Goal: Task Accomplishment & Management: Manage account settings

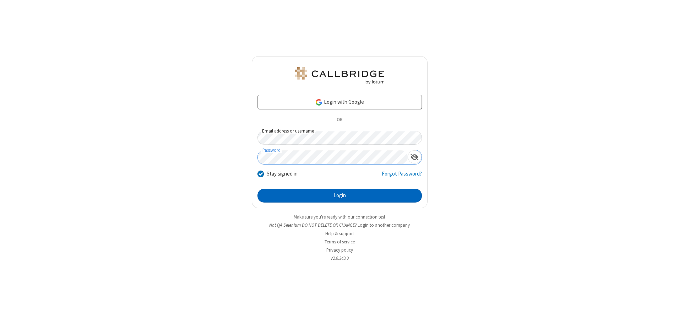
click at [340, 195] on button "Login" at bounding box center [340, 196] width 164 height 14
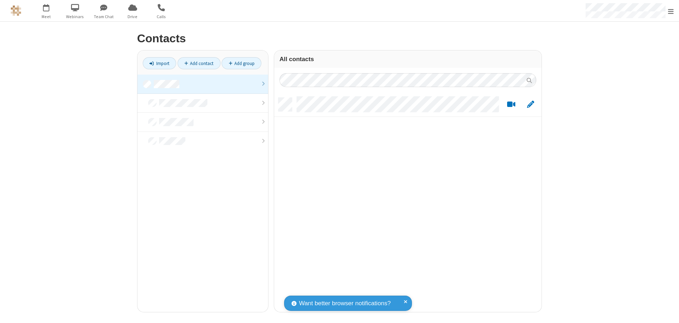
scroll to position [214, 262]
click at [203, 84] on link at bounding box center [202, 84] width 131 height 19
click at [199, 63] on link "Add contact" at bounding box center [199, 63] width 43 height 12
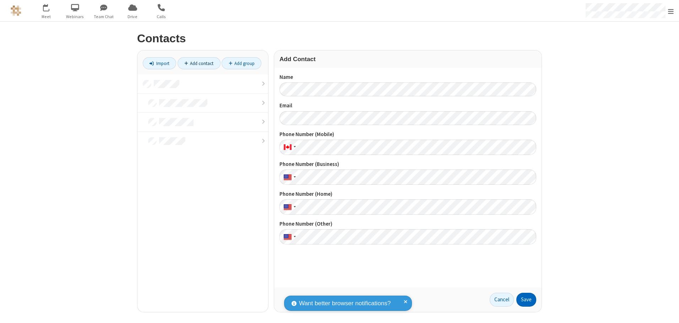
click at [526, 299] on button "Save" at bounding box center [526, 300] width 20 height 14
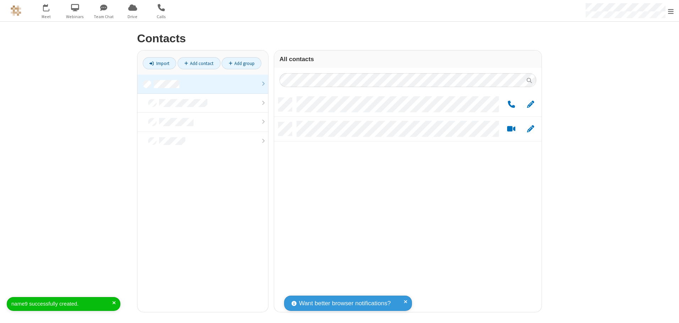
scroll to position [214, 262]
click at [199, 63] on link "Add contact" at bounding box center [199, 63] width 43 height 12
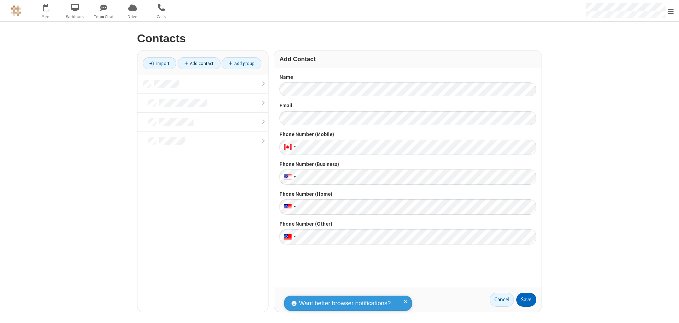
click at [526, 299] on button "Save" at bounding box center [526, 300] width 20 height 14
